Goal: Task Accomplishment & Management: Complete application form

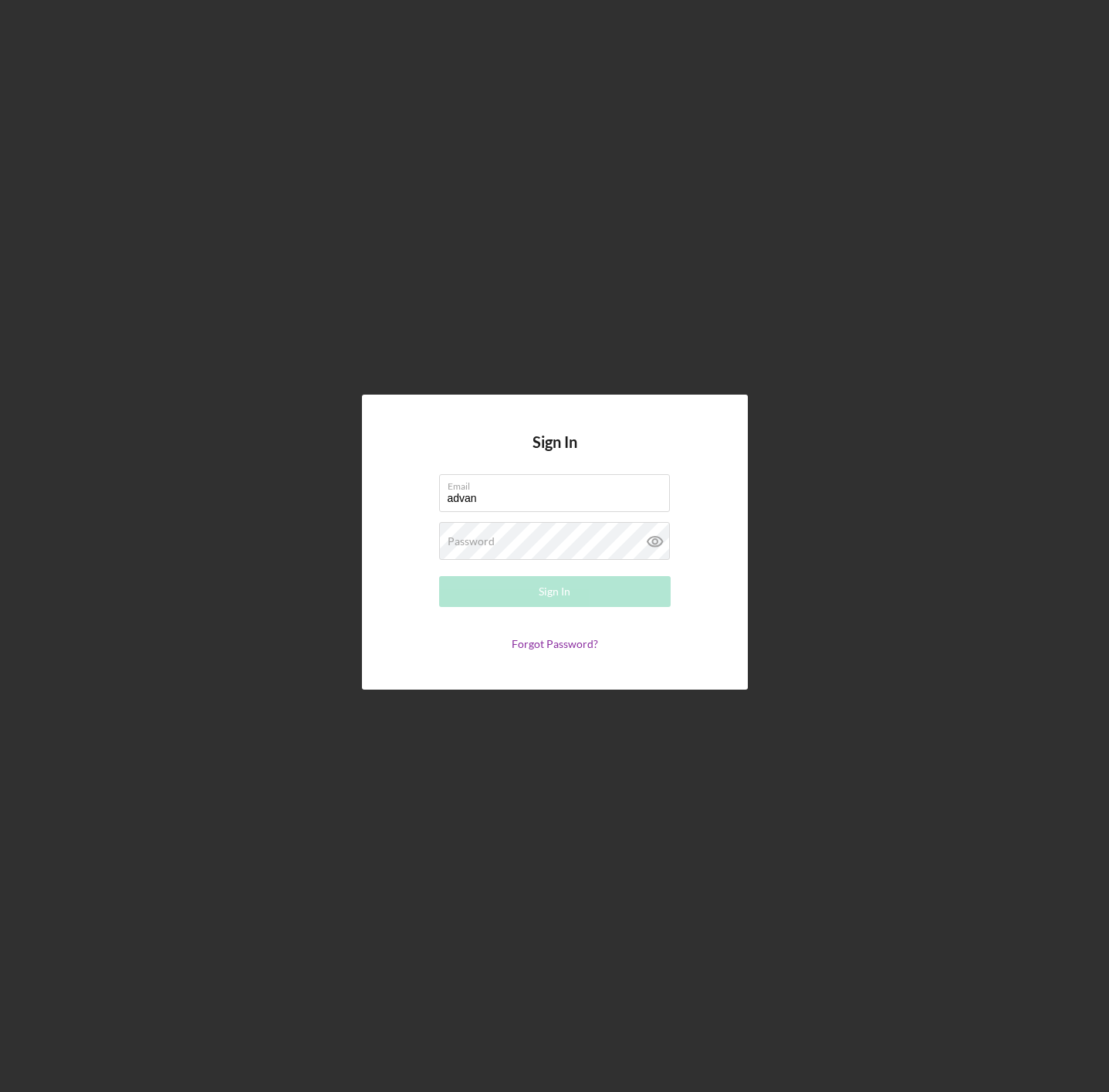
type input "[EMAIL_ADDRESS][DOMAIN_NAME]"
click at [552, 568] on div "Sign In" at bounding box center [554, 591] width 31 height 31
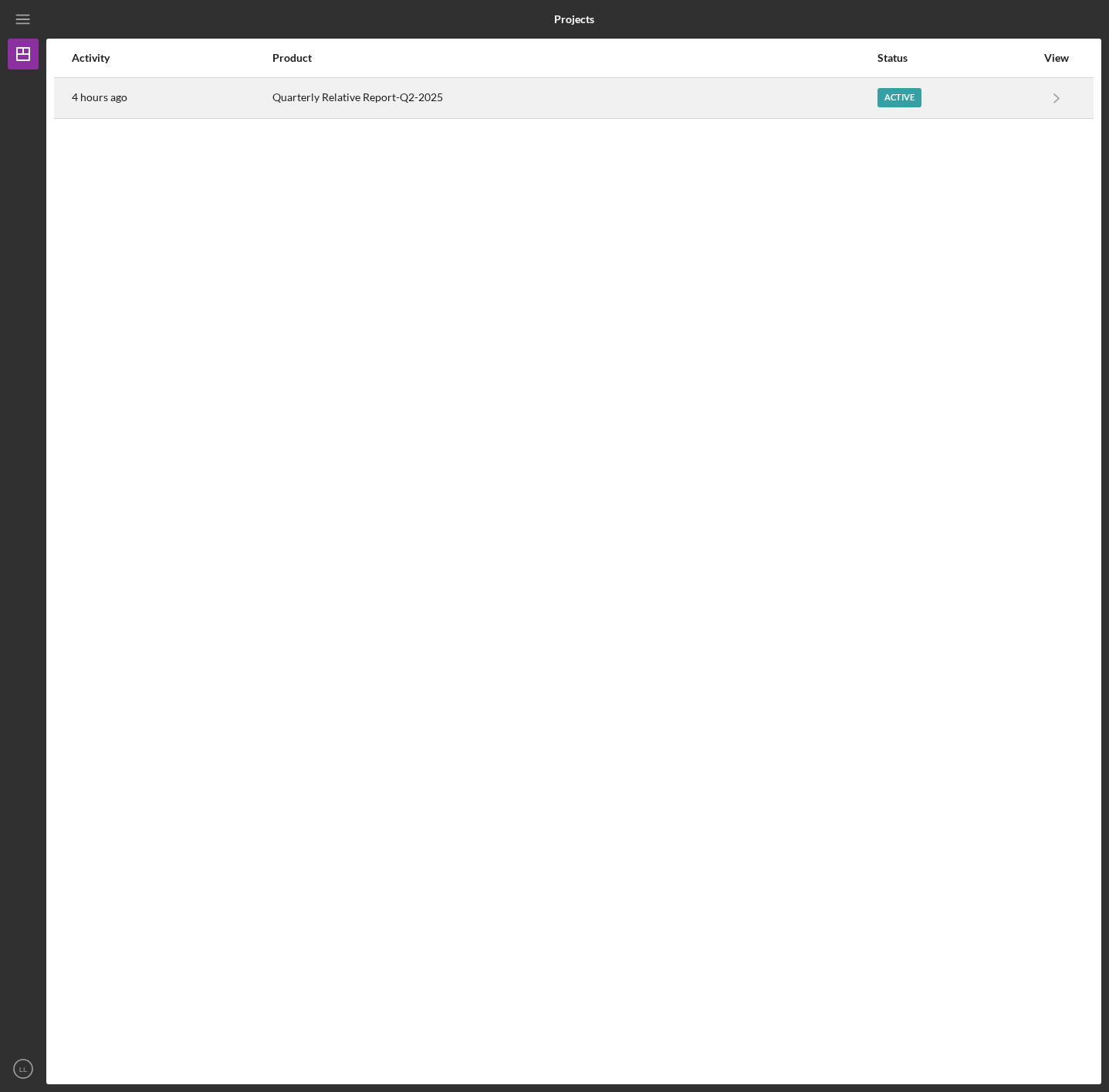
click at [354, 99] on div "Quarterly Relative Report-Q2-2025" at bounding box center [574, 98] width 604 height 38
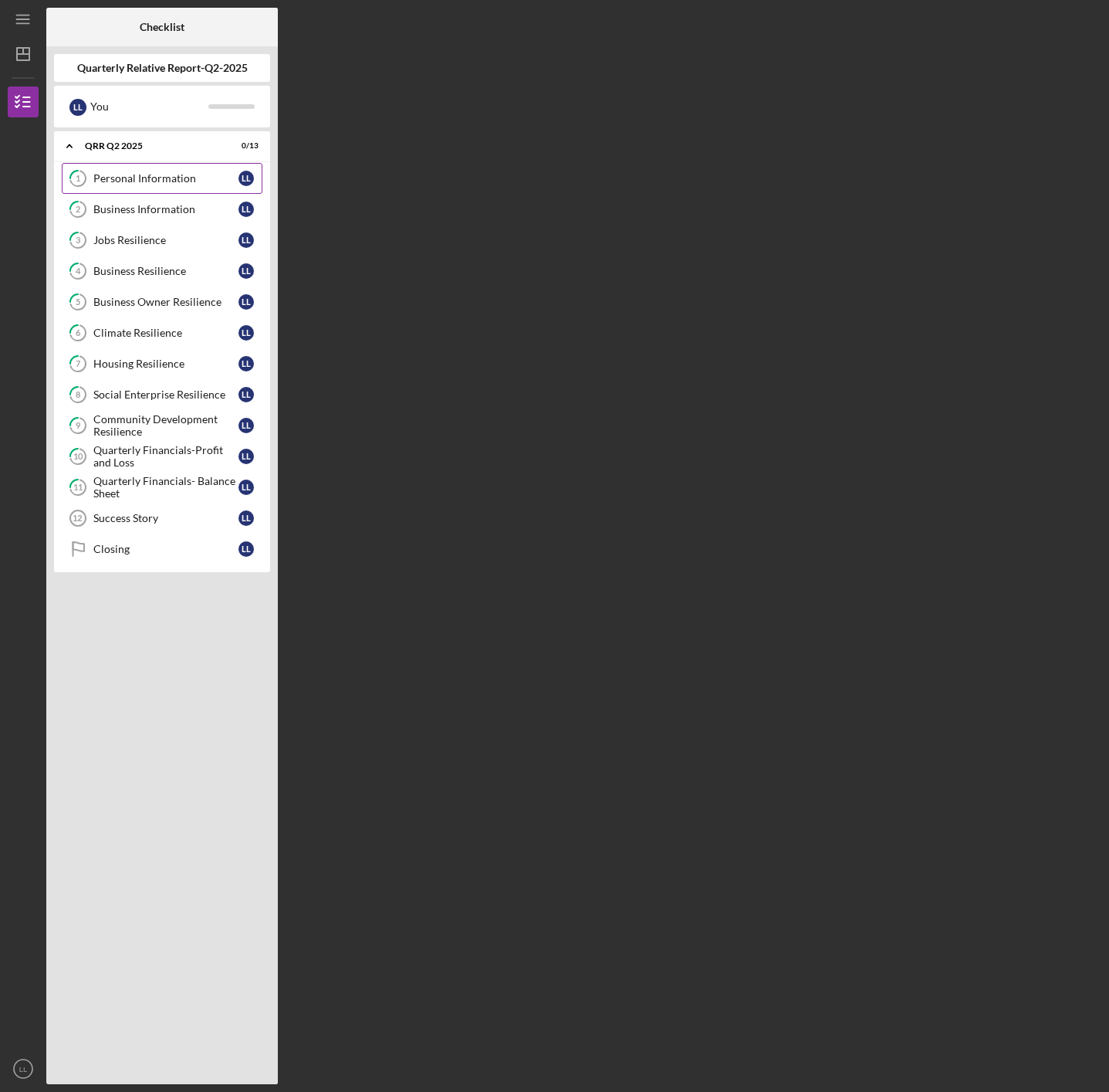
click at [80, 180] on icon "1" at bounding box center [78, 178] width 38 height 38
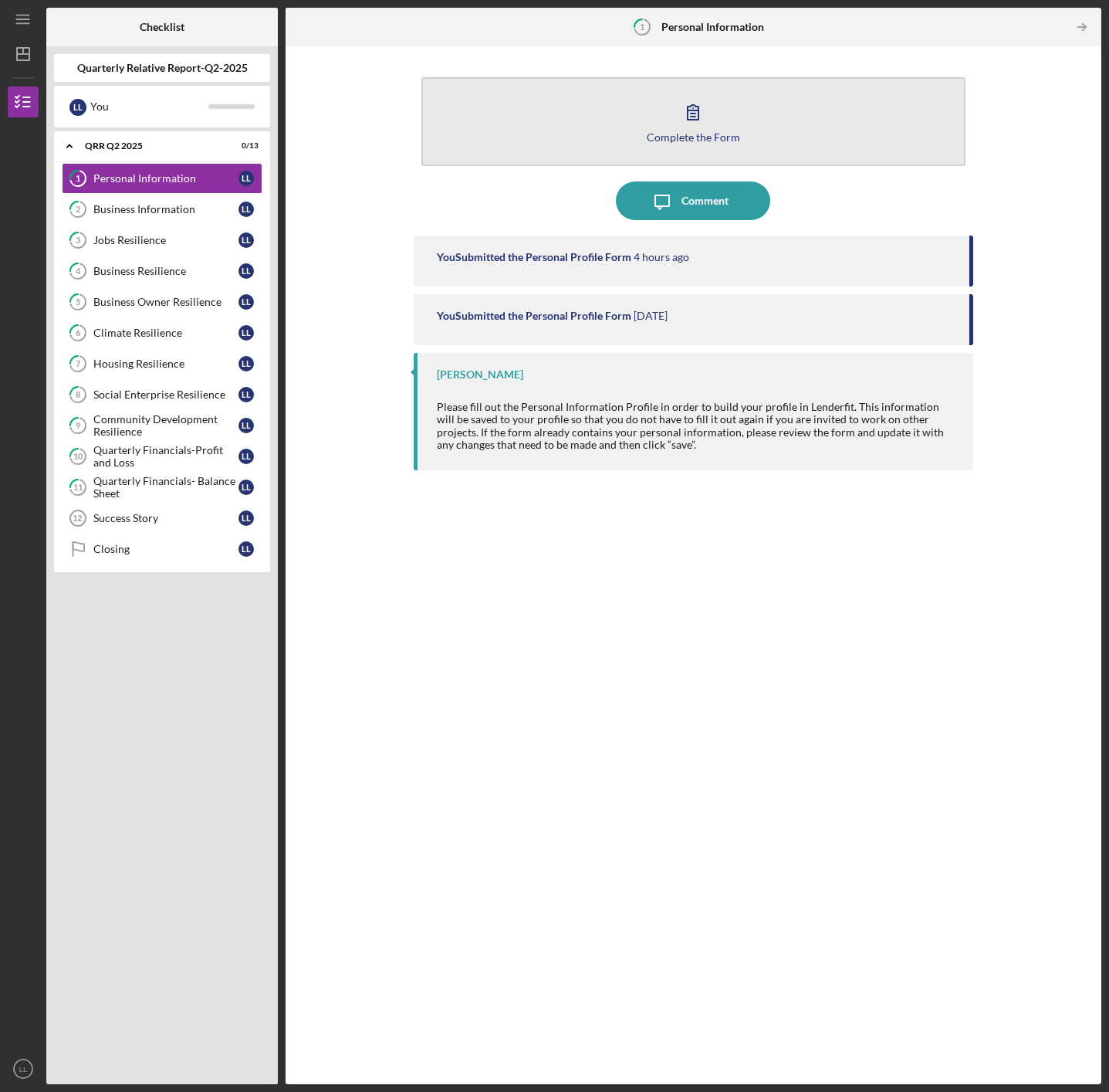
click at [675, 141] on div "Complete the Form" at bounding box center [693, 137] width 93 height 12
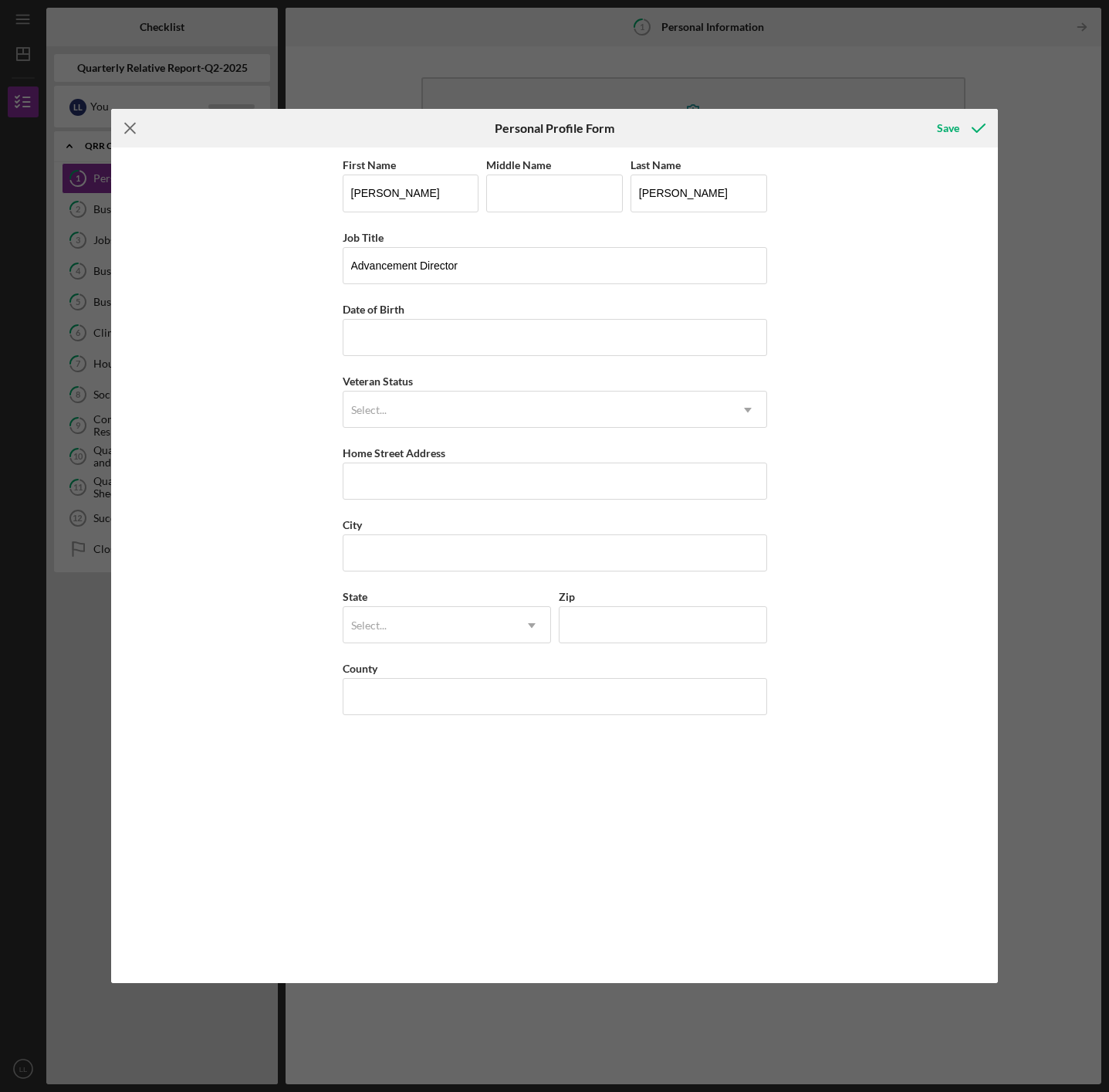
click at [133, 133] on icon "Icon/Menu Close" at bounding box center [130, 128] width 38 height 38
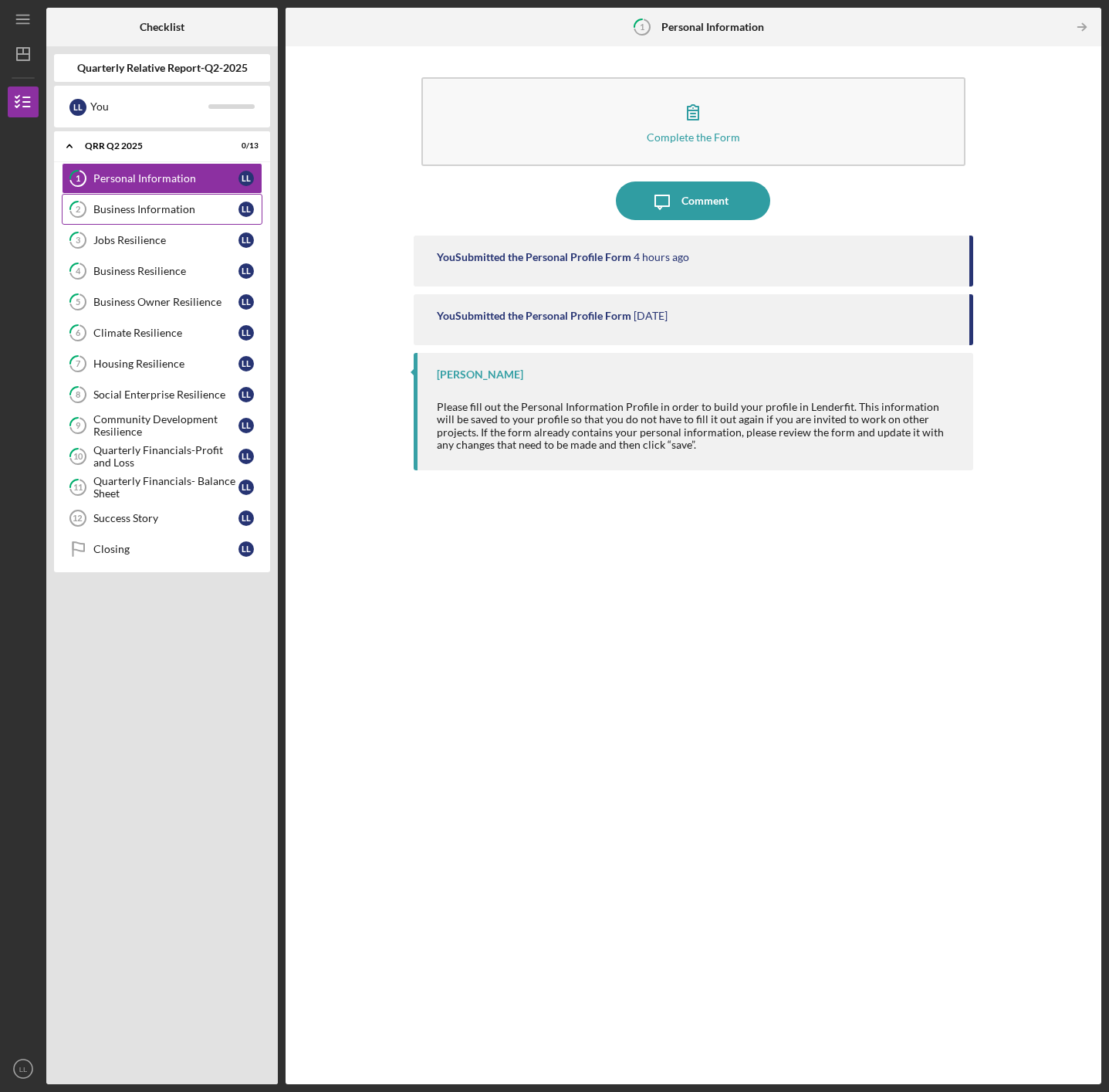
click at [142, 207] on div "Business Information" at bounding box center [165, 209] width 145 height 13
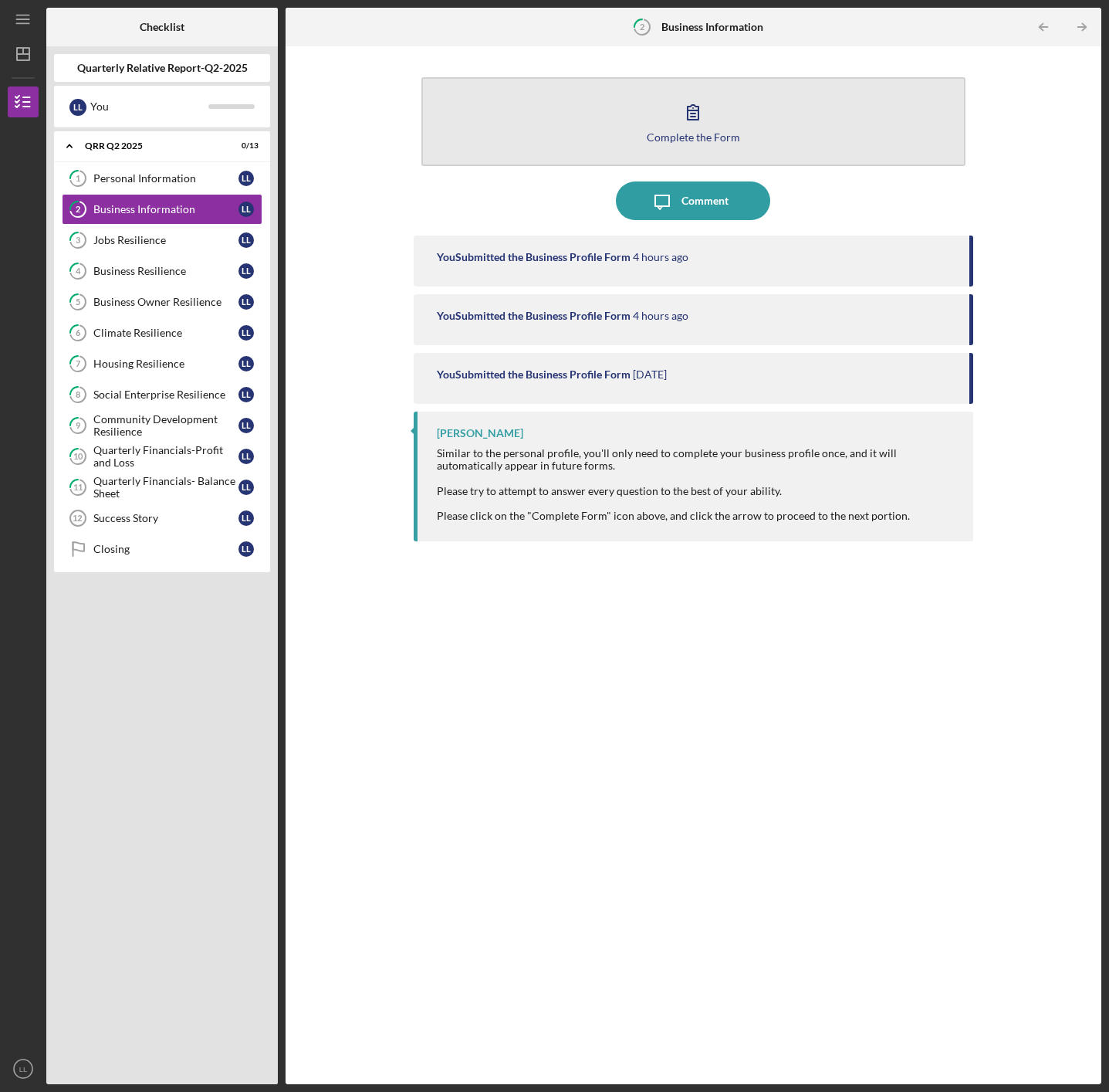
click at [716, 146] on button "Complete the Form Form" at bounding box center [694, 121] width 545 height 89
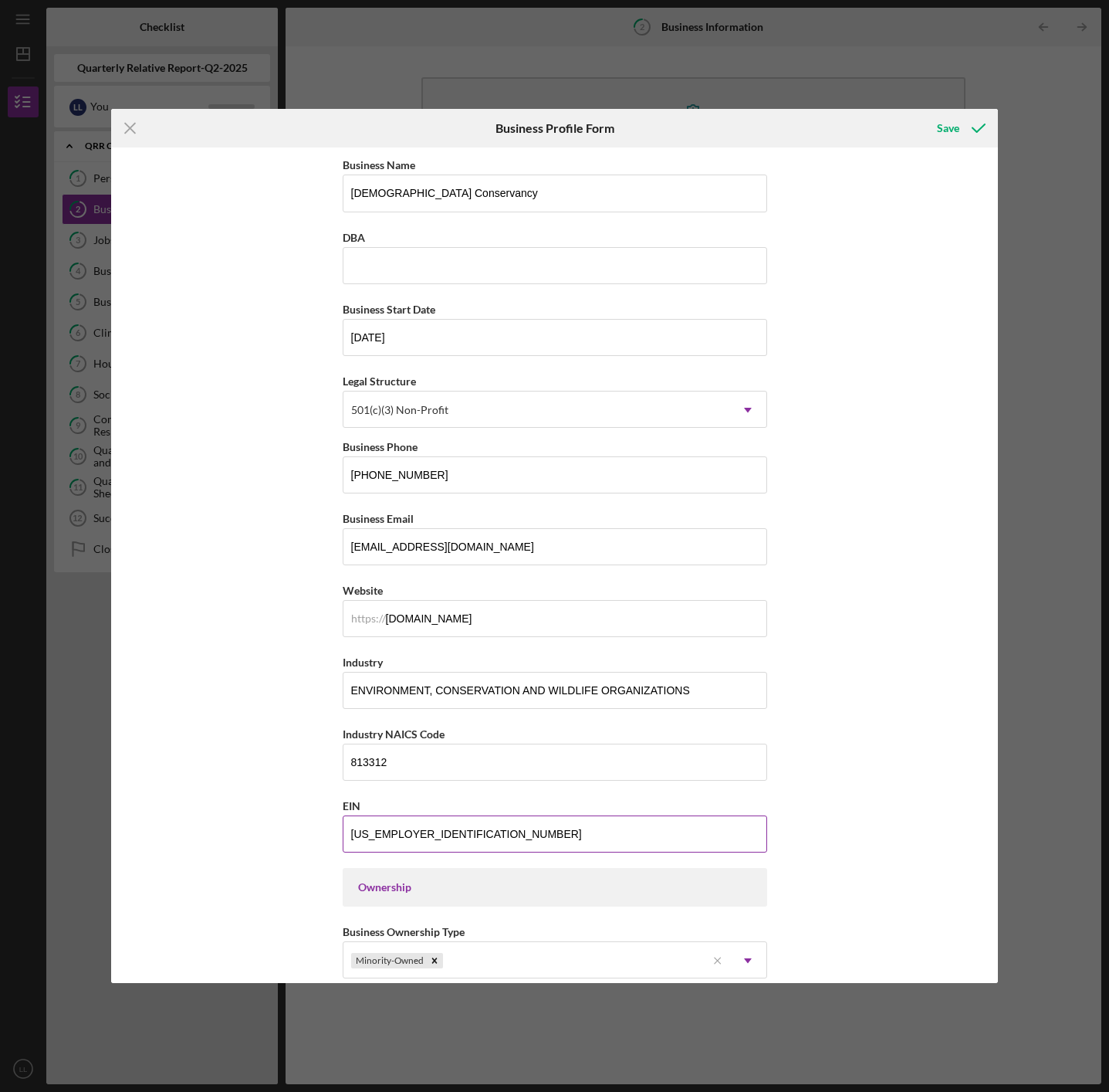
scroll to position [689, 0]
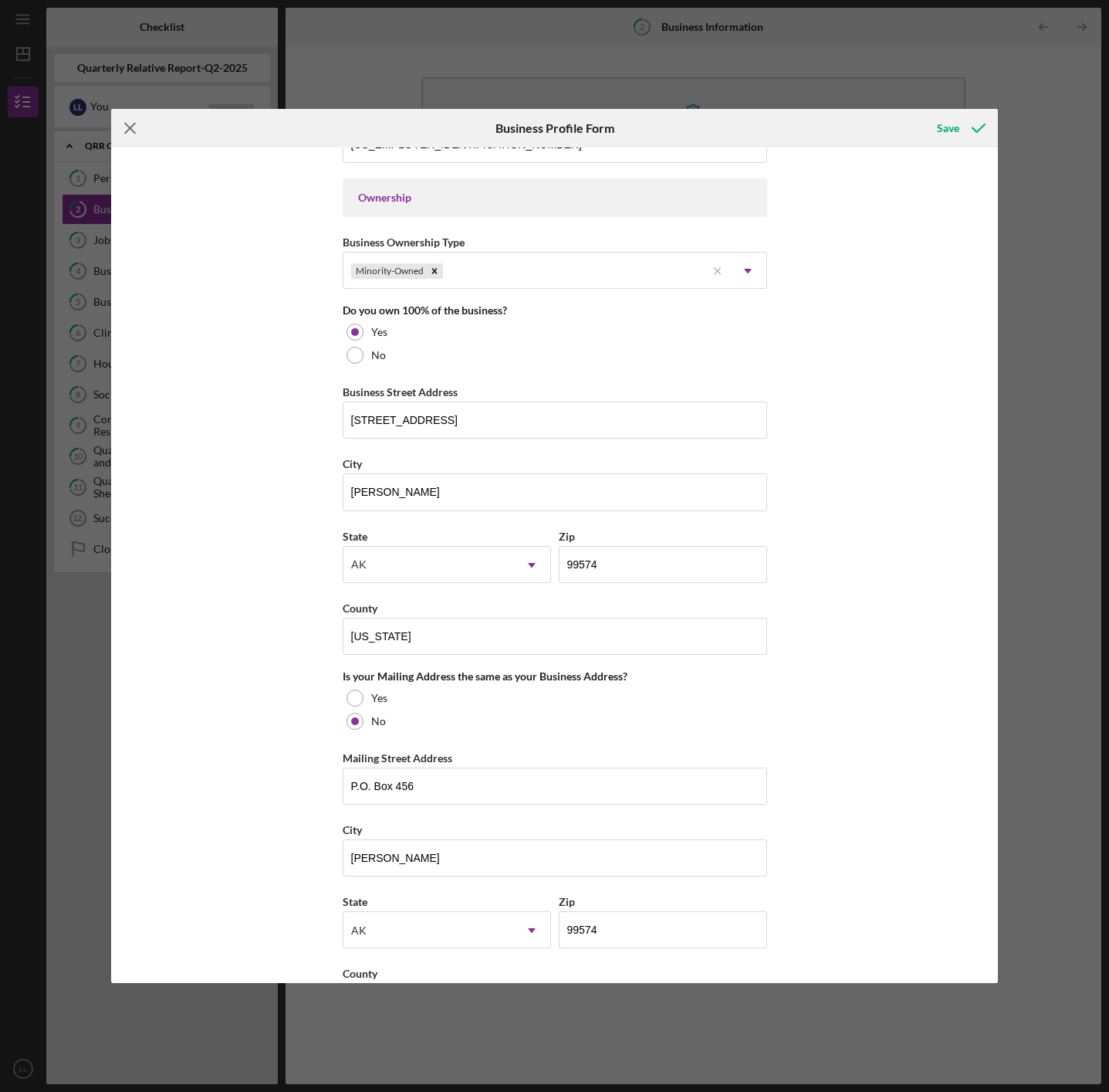
click at [134, 128] on icon "Icon/Menu Close" at bounding box center [130, 128] width 38 height 38
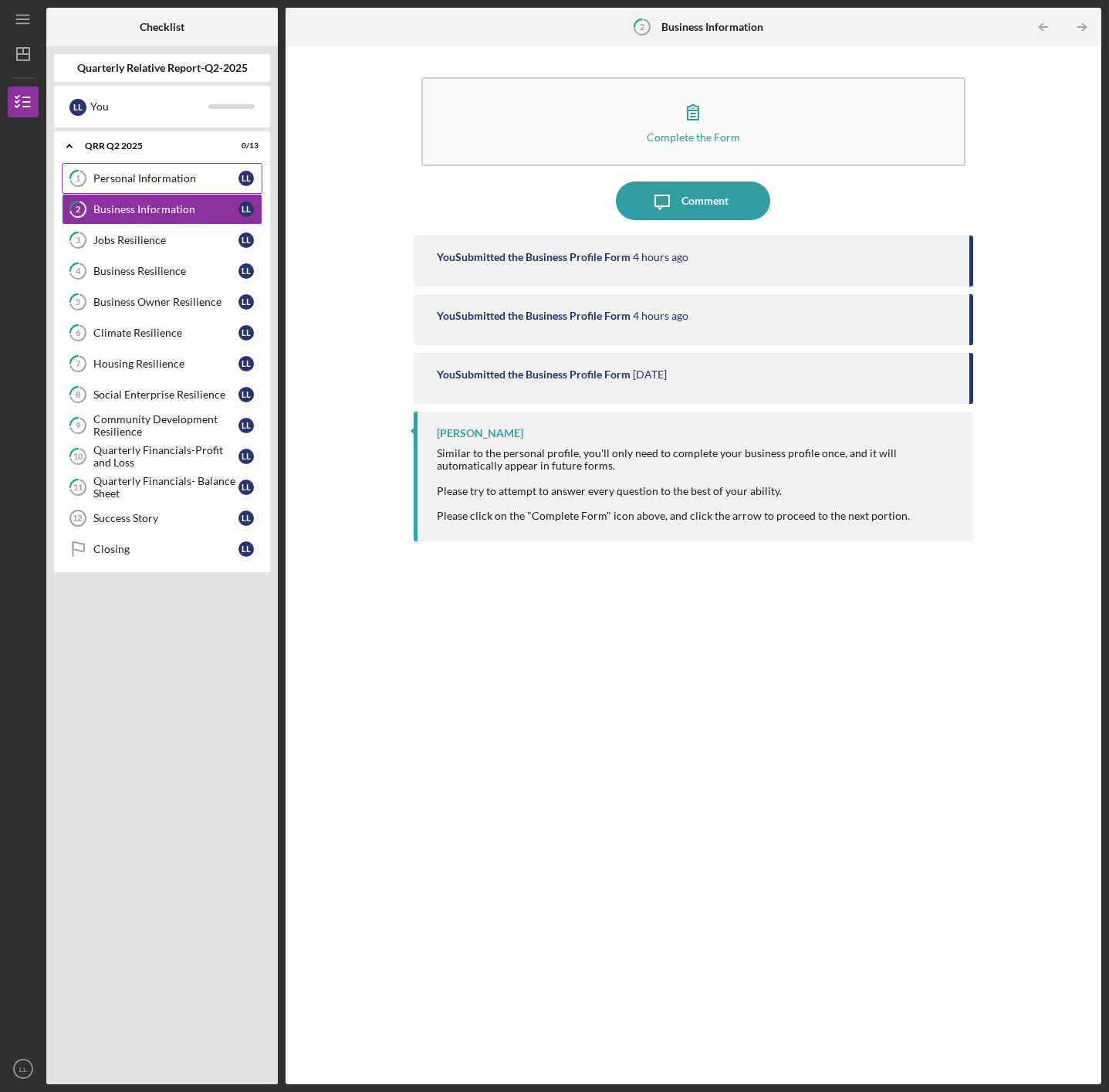
click at [136, 175] on div "Personal Information" at bounding box center [165, 179] width 145 height 13
